Goal: Check status: Check status

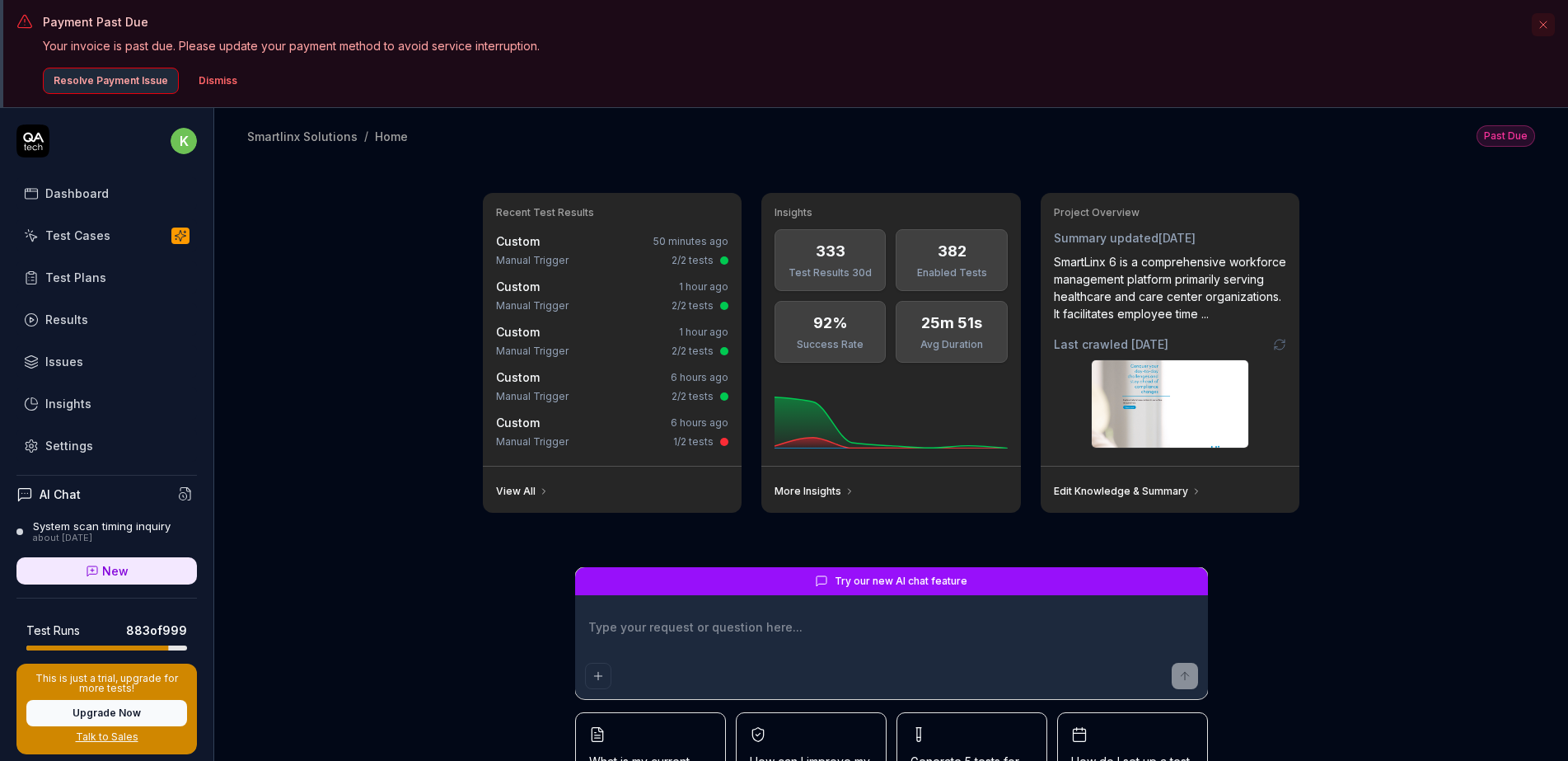
click at [1420, 241] on div "Recent Test Results Custom 50 minutes ago Manual Trigger 2/2 tests Custom 1 hou…" at bounding box center [891, 516] width 1354 height 705
type textarea "*"
click at [86, 235] on div "Test Cases" at bounding box center [77, 235] width 65 height 17
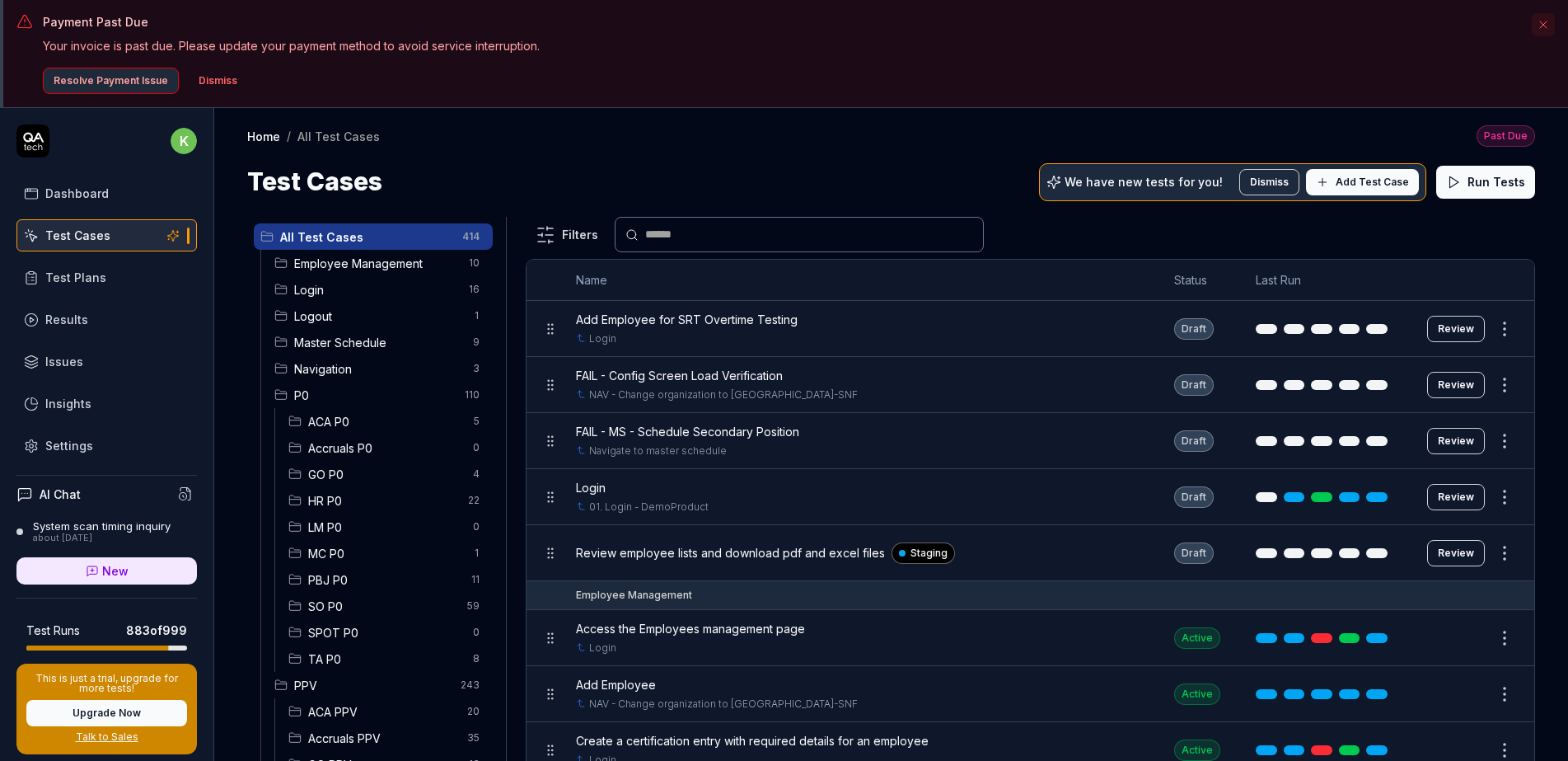
scroll to position [82, 0]
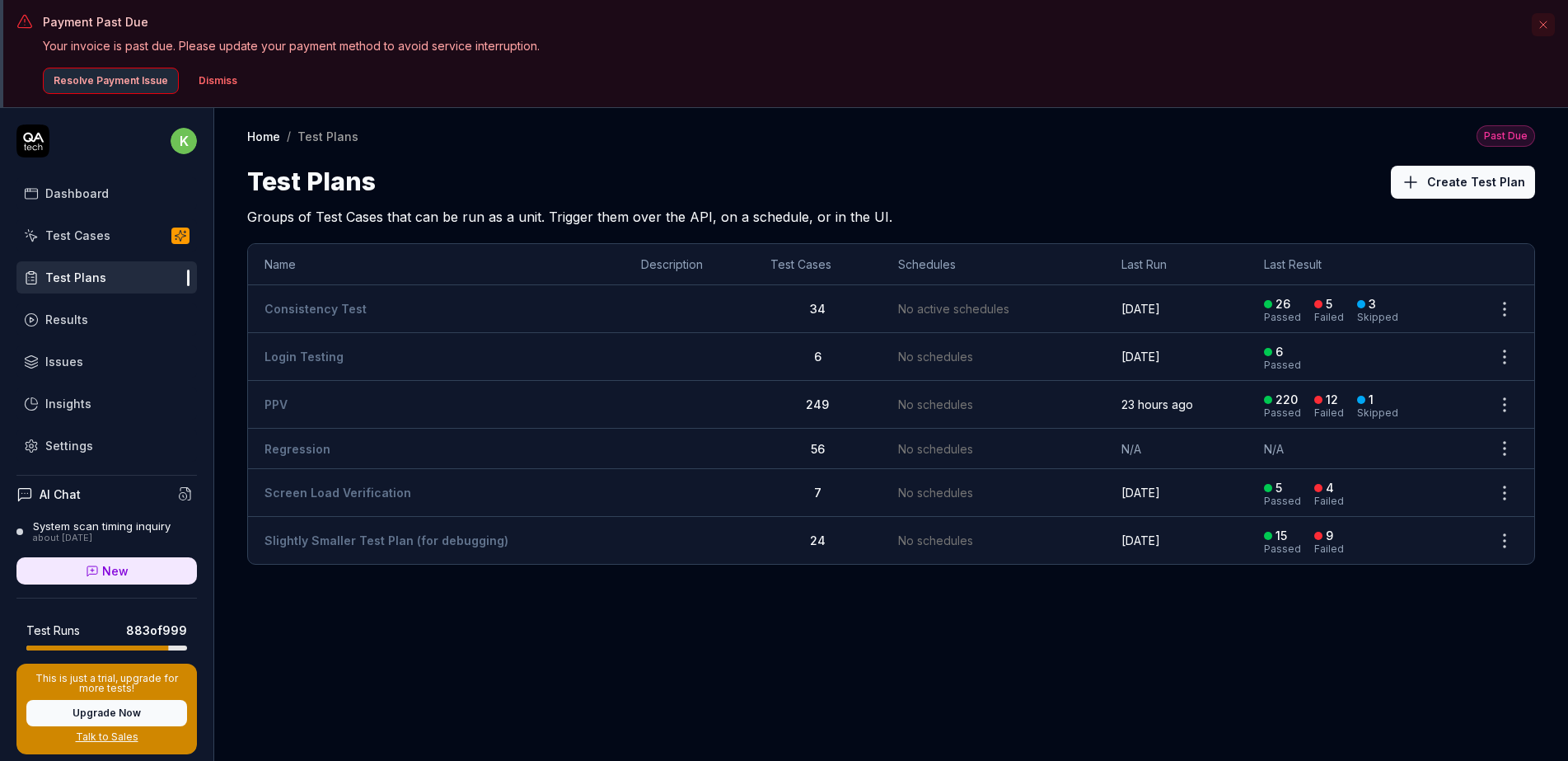
click at [290, 400] on td "PPV" at bounding box center [436, 405] width 376 height 48
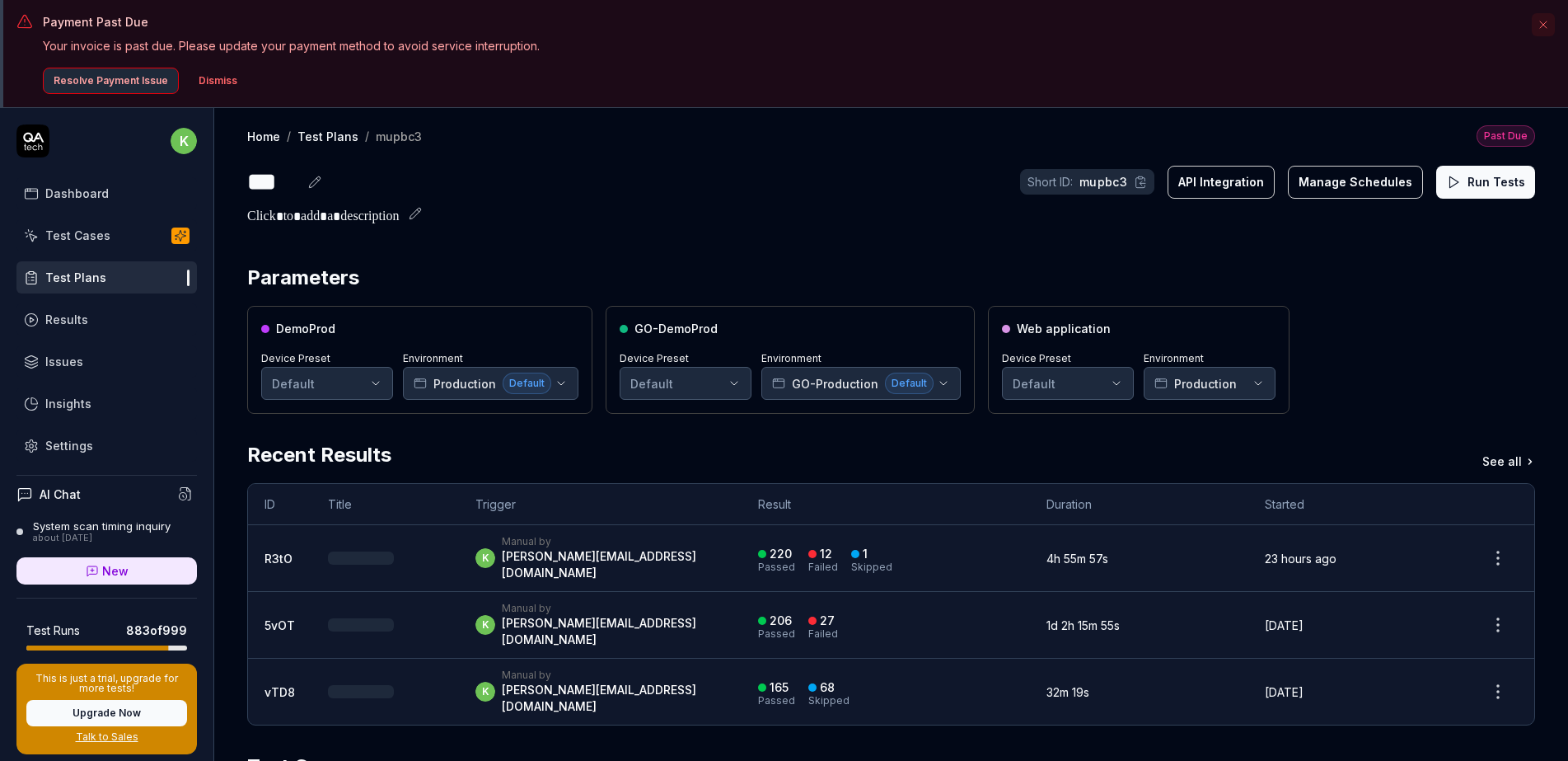
scroll to position [108, 0]
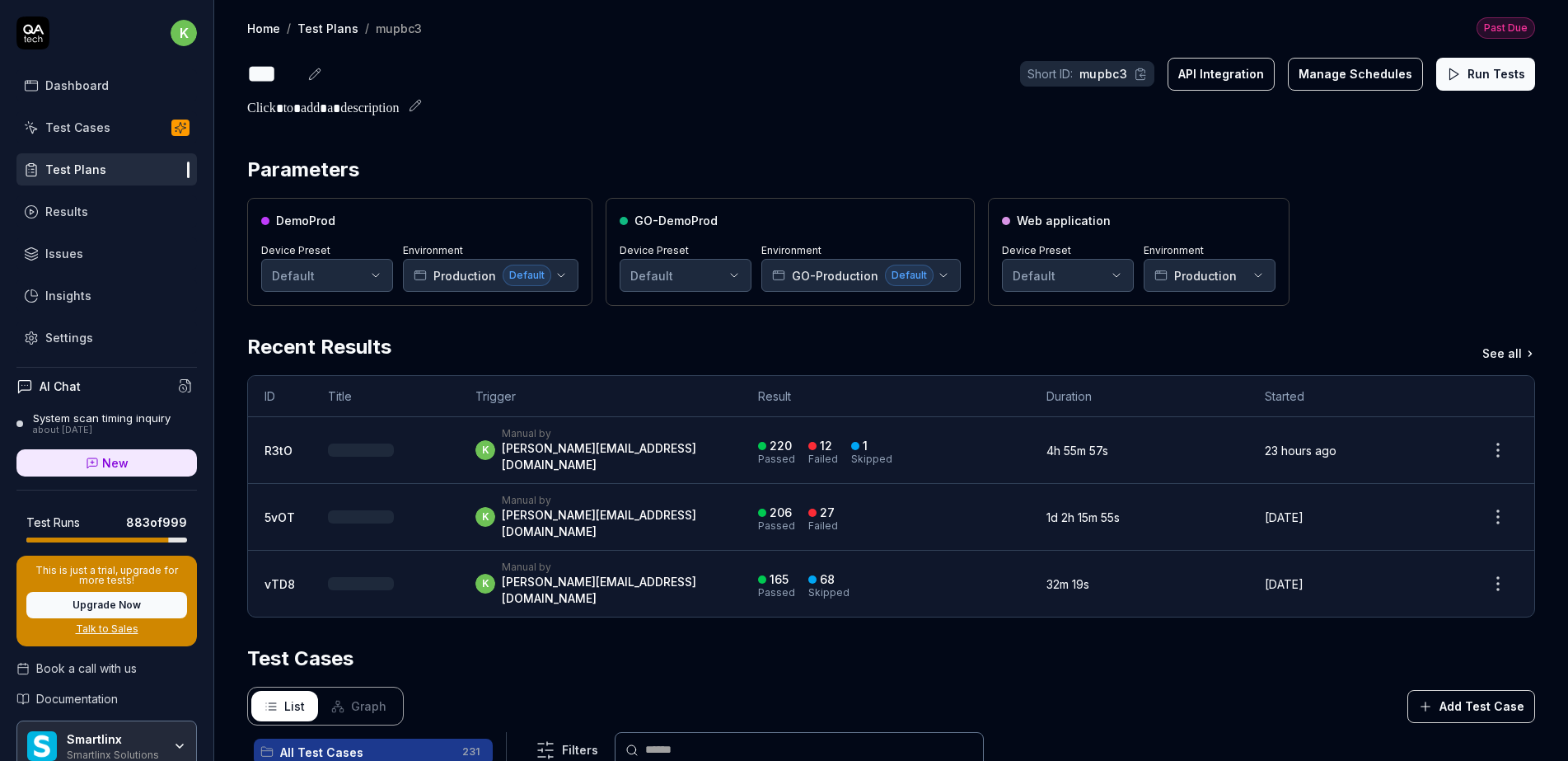
drag, startPoint x: 835, startPoint y: 98, endPoint x: 784, endPoint y: 111, distance: 52.6
click at [835, 98] on h2 at bounding box center [891, 106] width 1288 height 26
click at [1480, 77] on button "Run Tests" at bounding box center [1485, 74] width 99 height 33
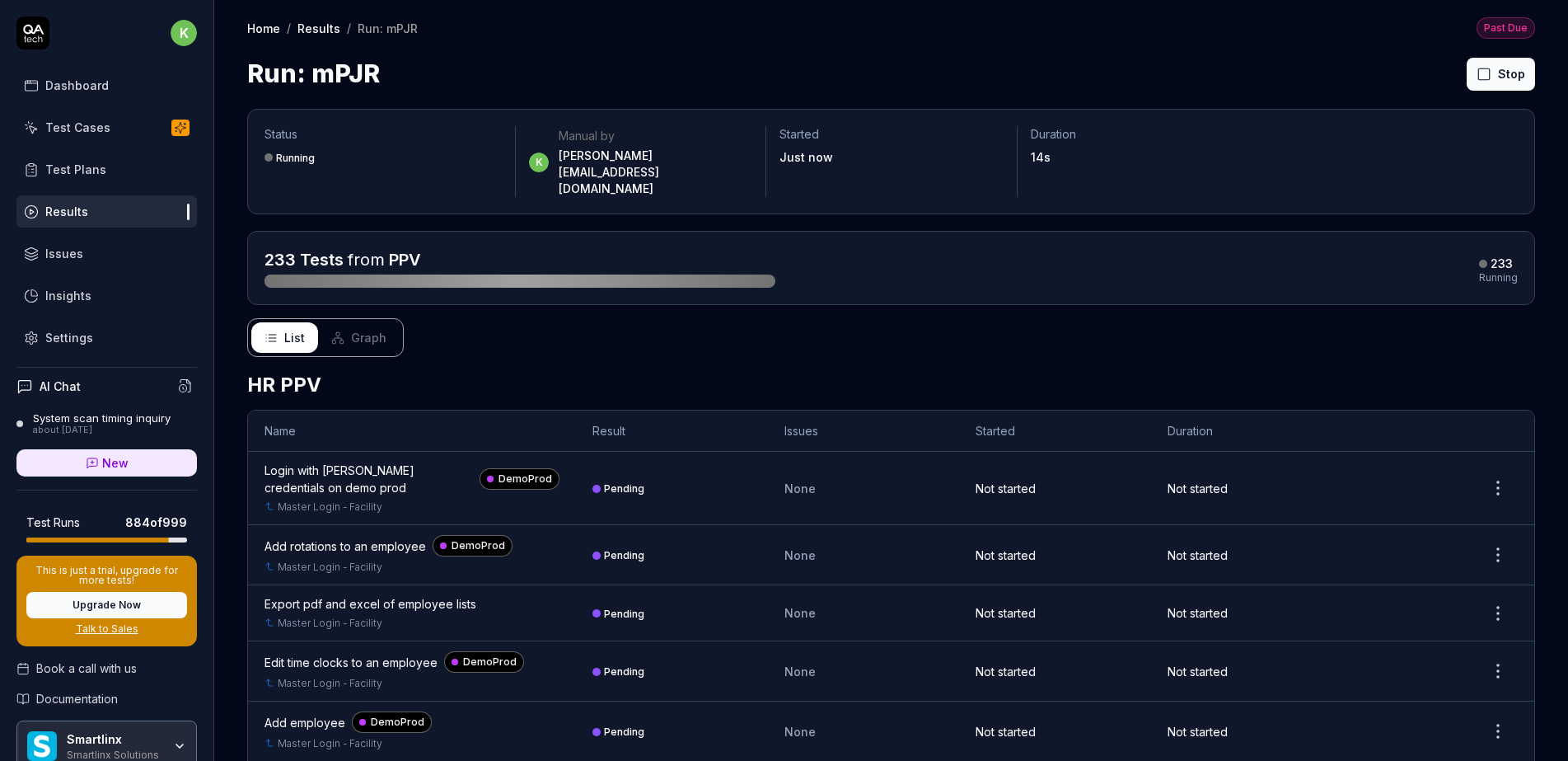
scroll to position [82, 0]
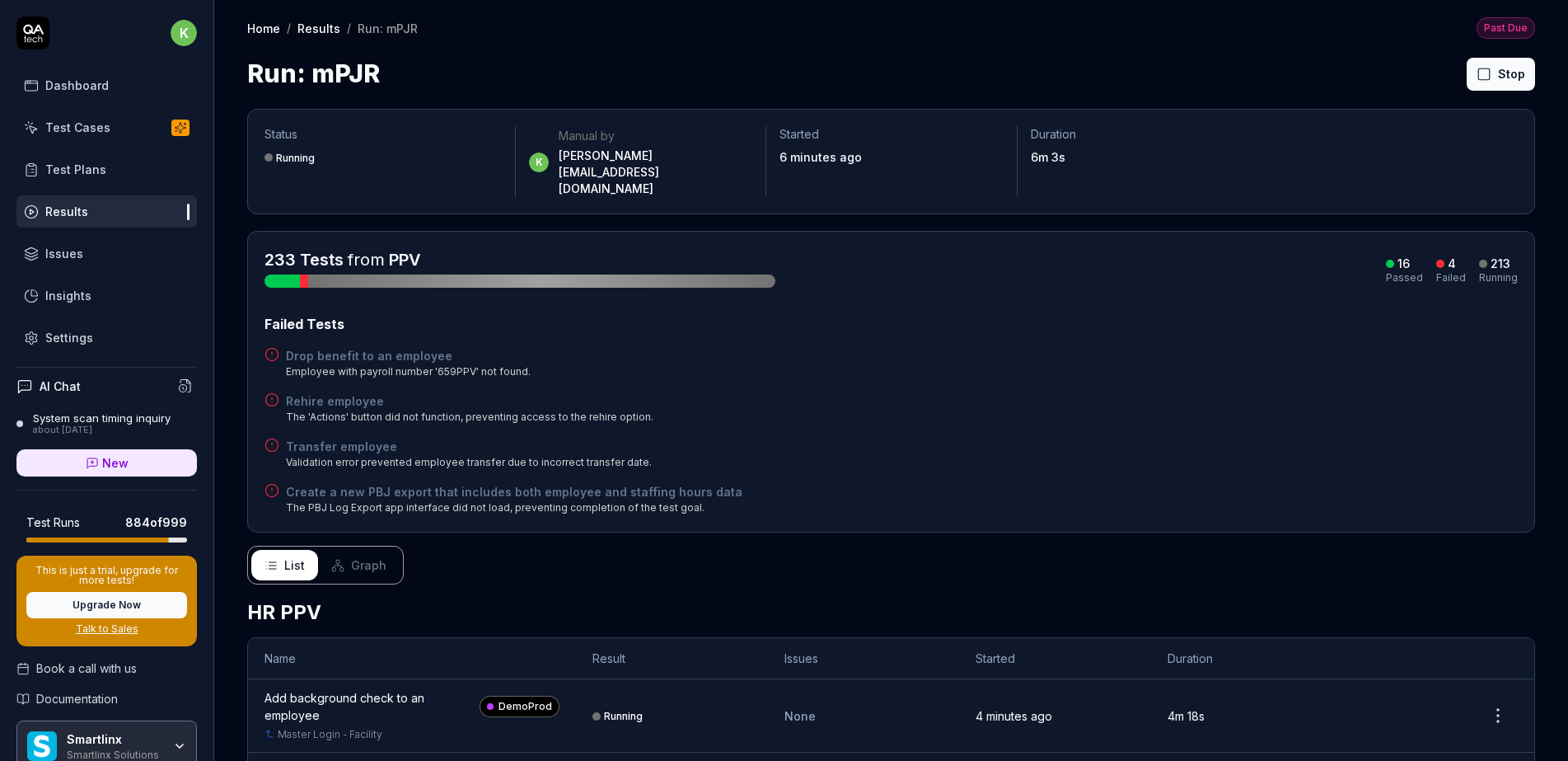
scroll to position [82, 0]
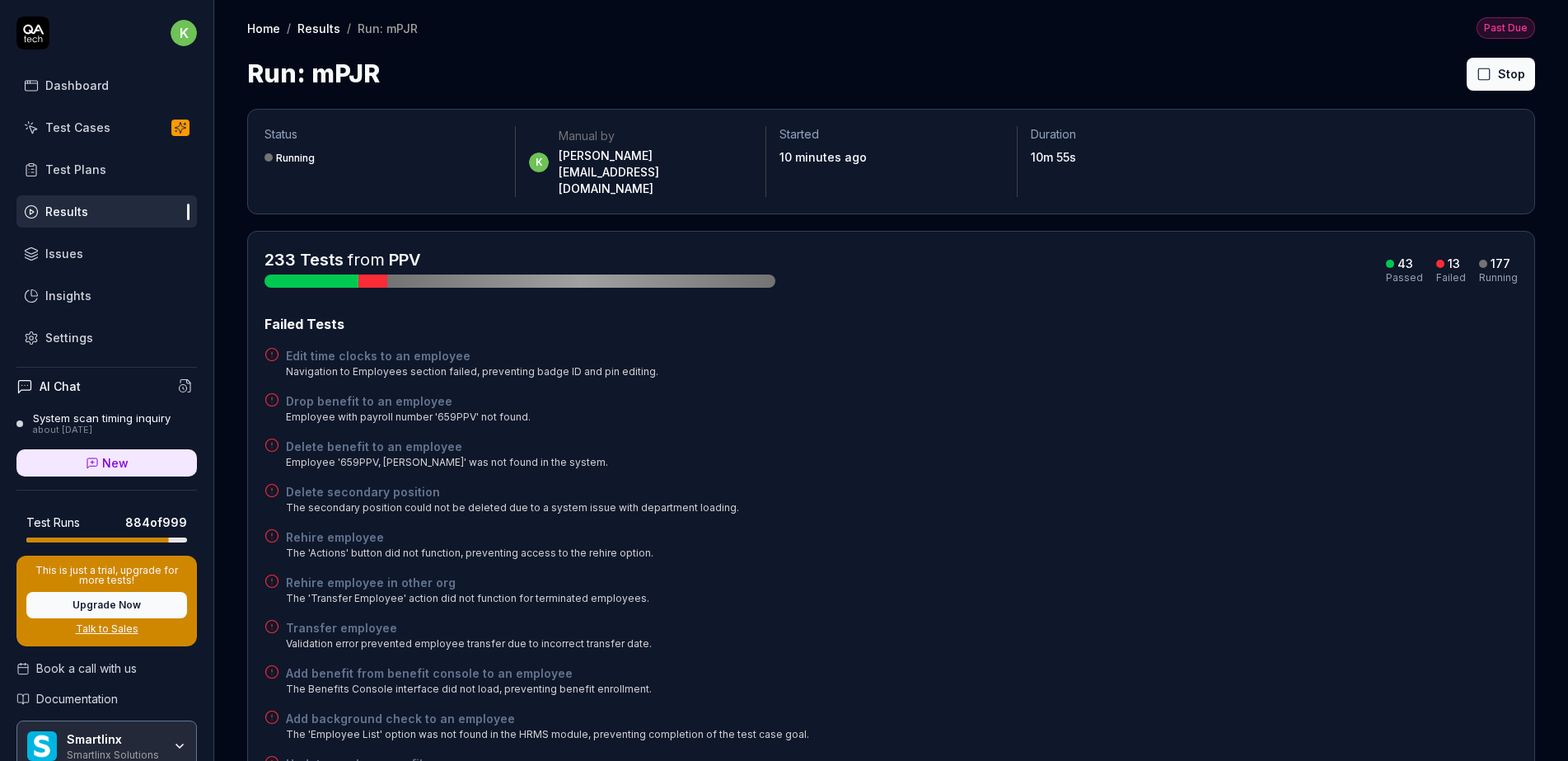
scroll to position [82, 0]
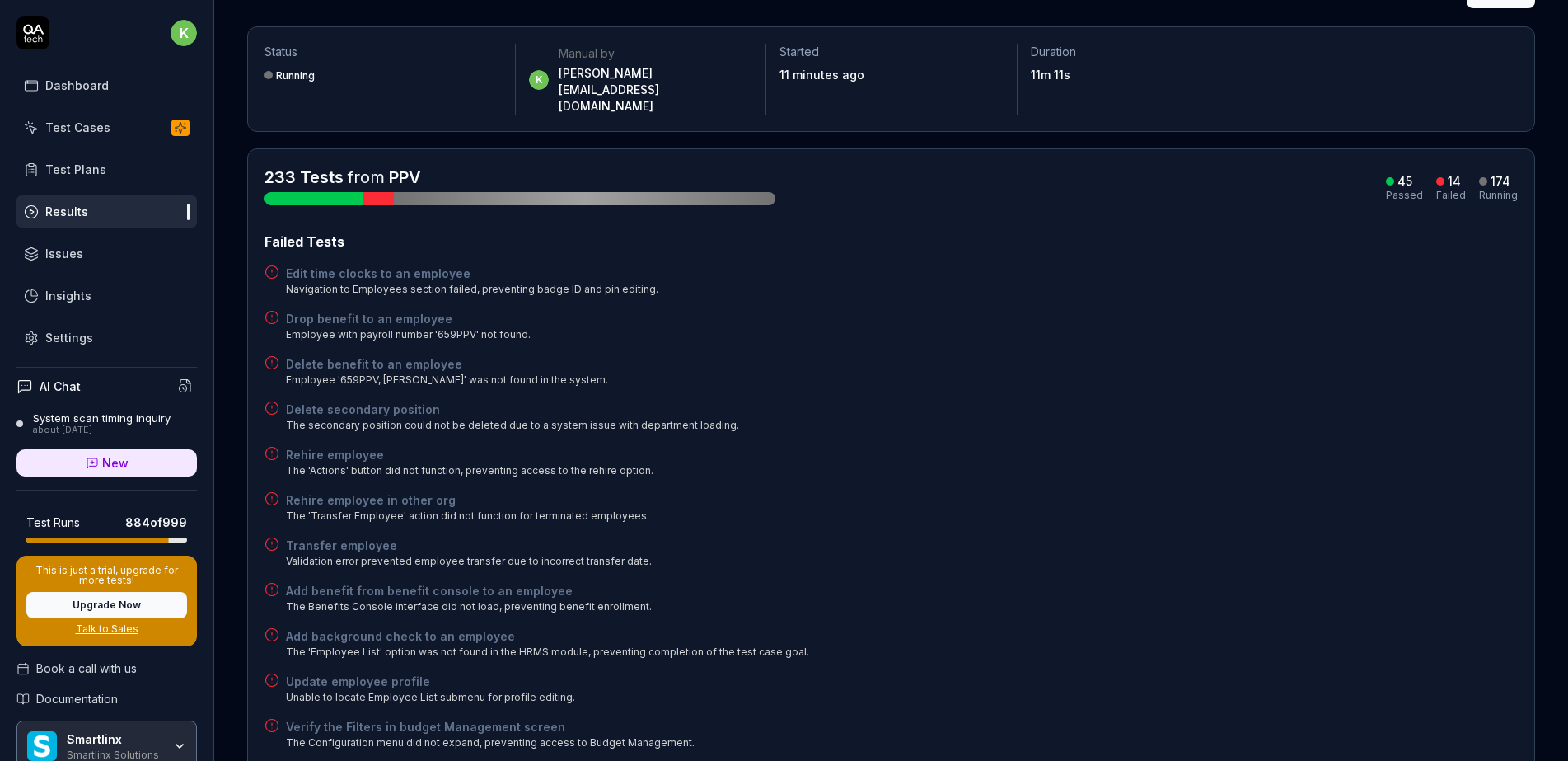
click at [1081, 401] on div "Delete secondary position The secondary position could not be deleted due to a …" at bounding box center [891, 417] width 1253 height 32
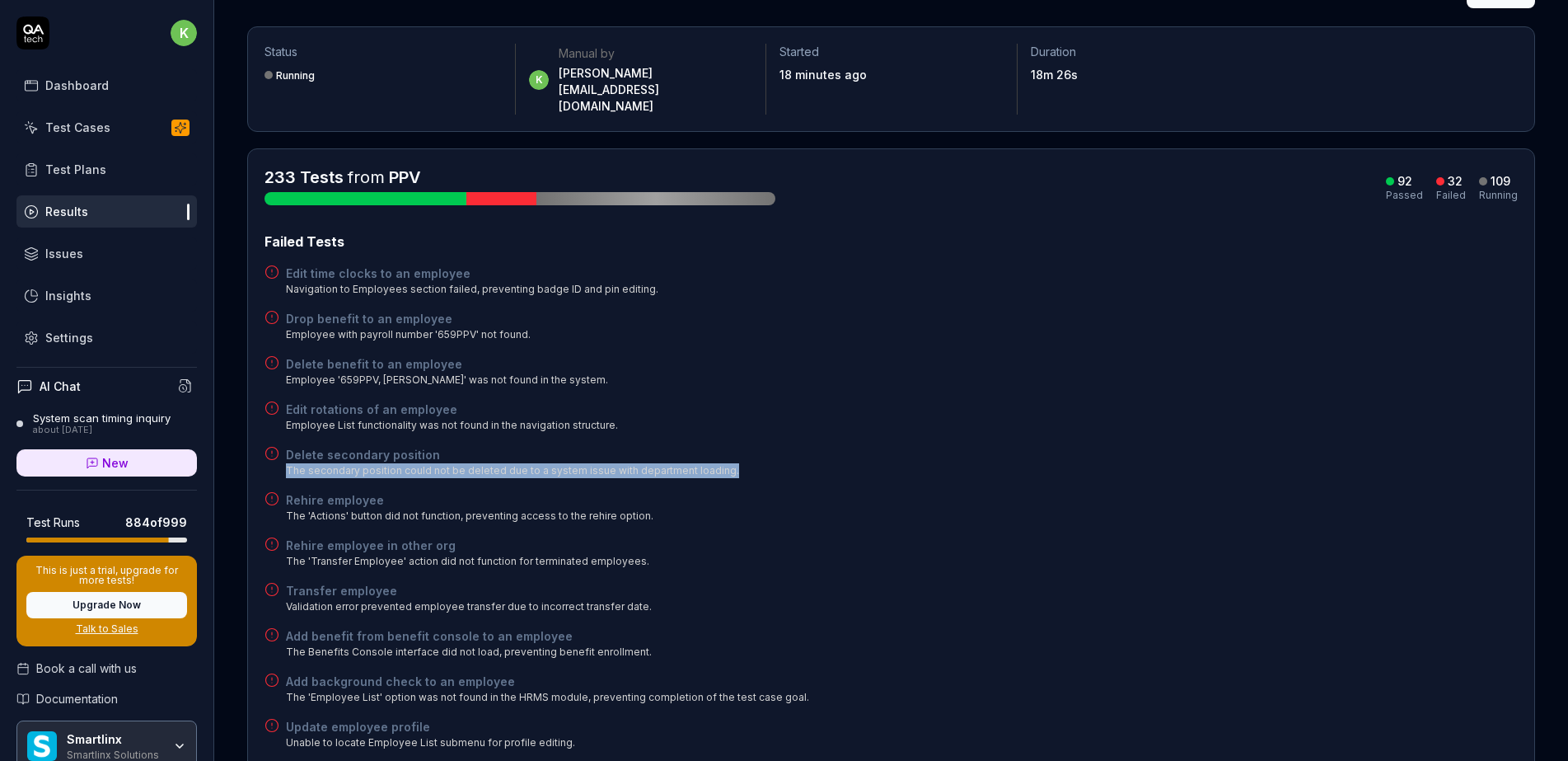
click at [1336, 356] on div "Delete benefit to an employee Employee '659PPV, Srikanth' was not found in the …" at bounding box center [891, 372] width 1253 height 32
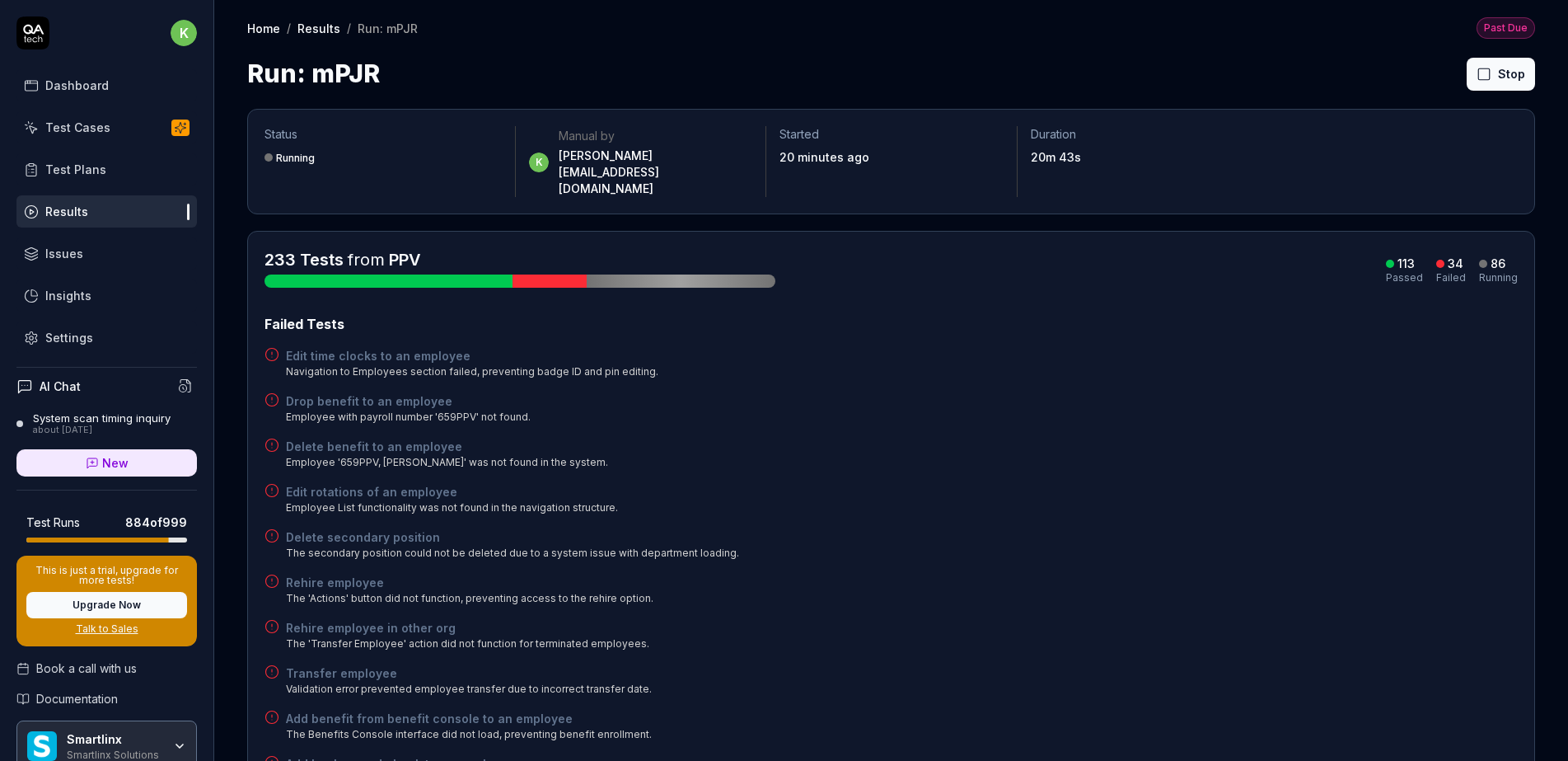
scroll to position [82, 0]
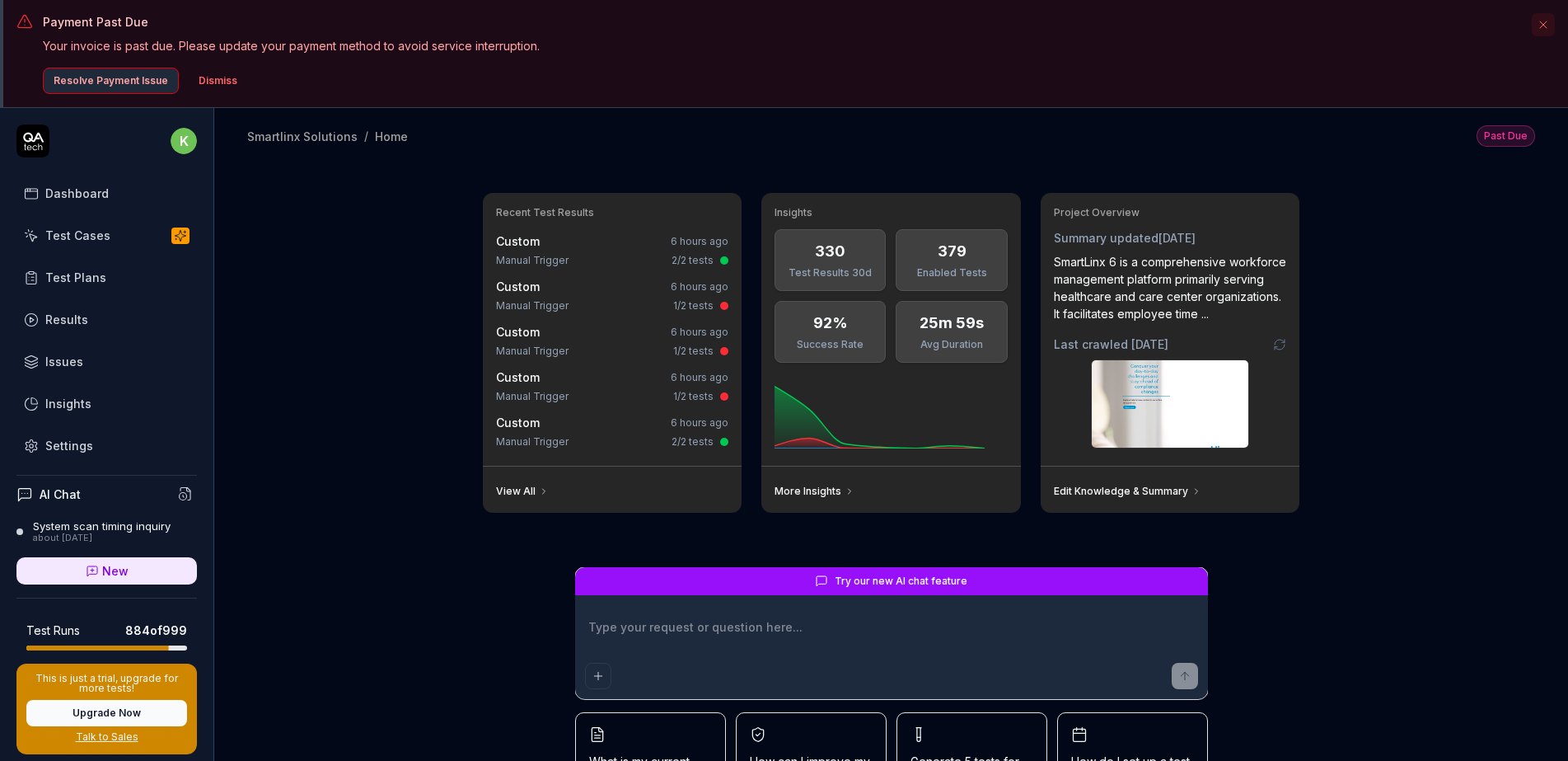
type textarea "*"
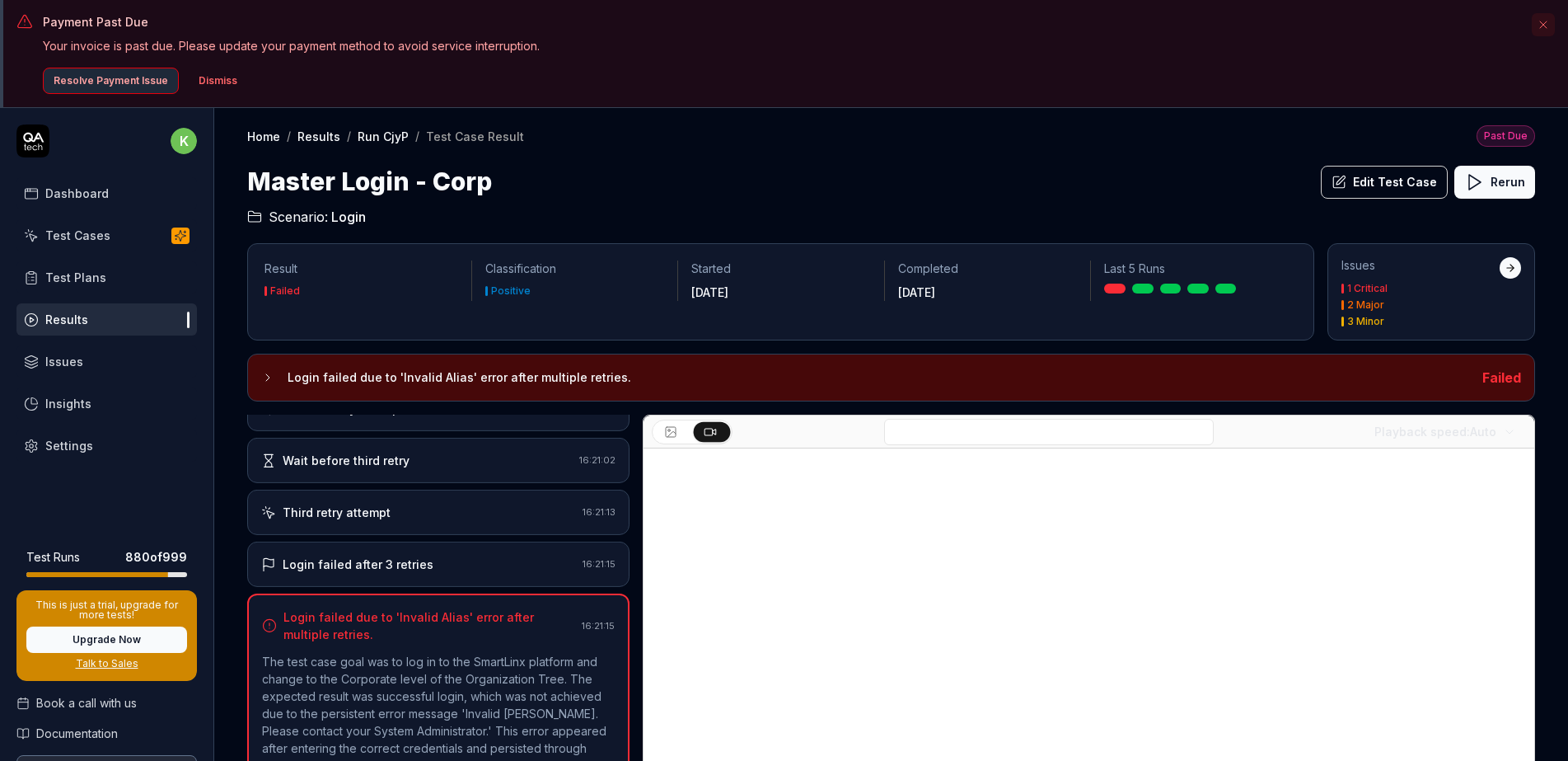
scroll to position [440, 0]
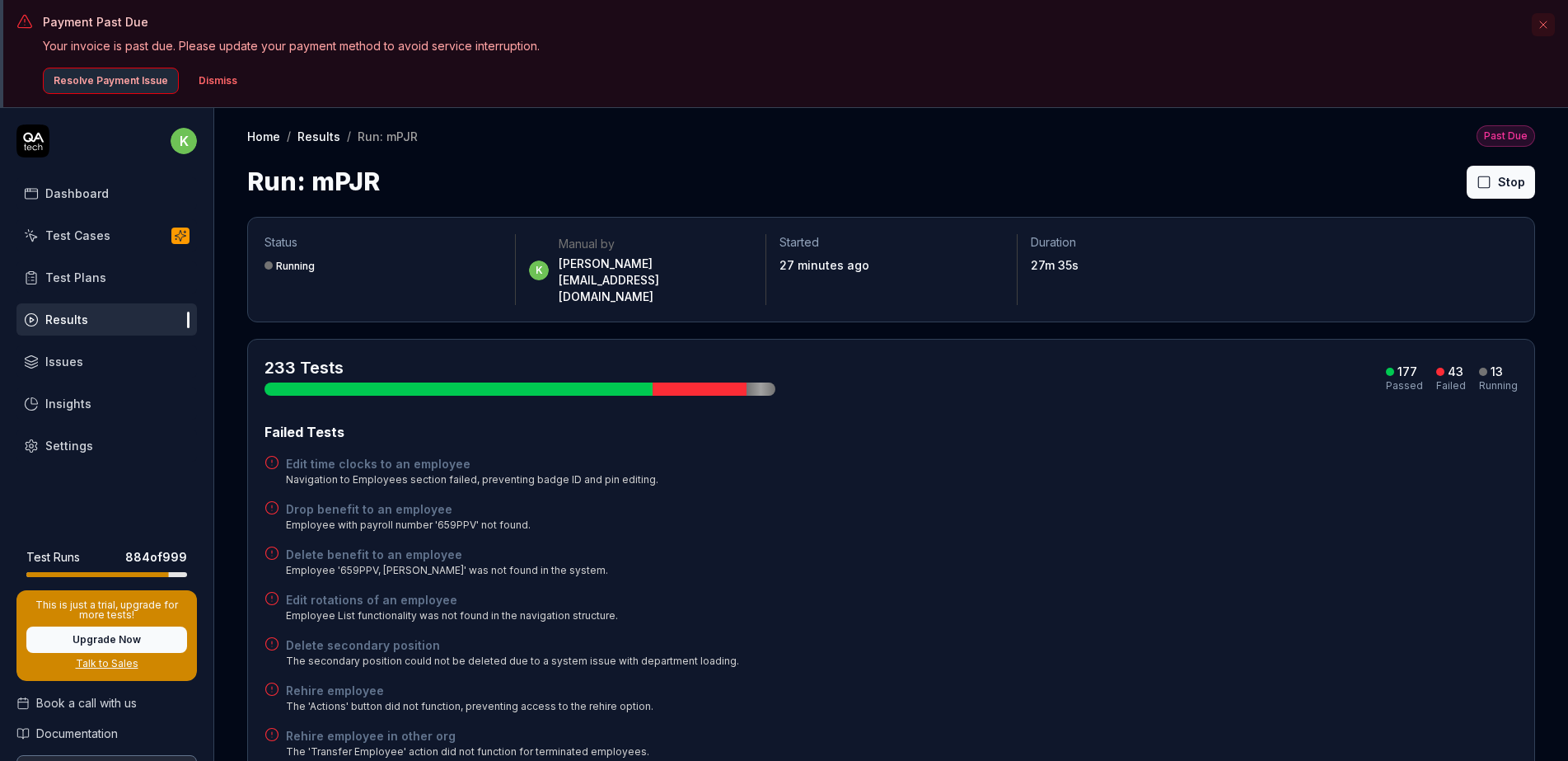
click at [986, 170] on div "Run: mPJR Stop" at bounding box center [891, 181] width 1288 height 37
